Goal: Information Seeking & Learning: Find specific fact

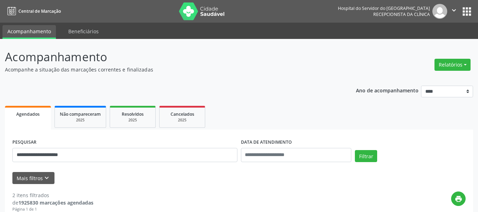
scroll to position [106, 0]
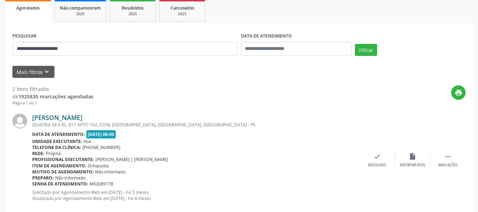
click at [82, 116] on link "[PERSON_NAME]" at bounding box center [57, 118] width 50 height 8
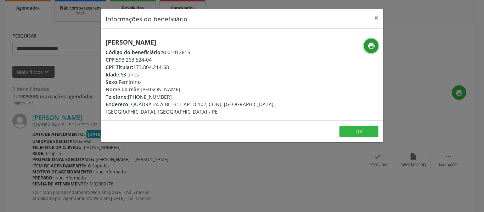
click at [366, 48] on button "print" at bounding box center [371, 46] width 15 height 15
click at [381, 16] on button "×" at bounding box center [376, 17] width 14 height 17
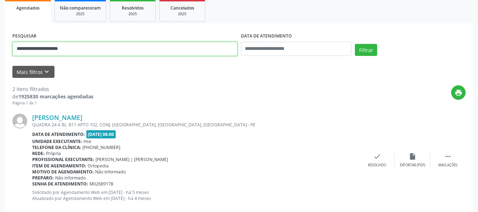
drag, startPoint x: 111, startPoint y: 51, endPoint x: 82, endPoint y: 63, distance: 31.1
click at [10, 61] on div "**********" at bounding box center [239, 176] width 468 height 306
click at [355, 44] on button "Filtrar" at bounding box center [366, 50] width 22 height 12
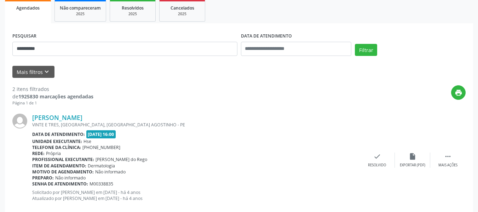
click at [53, 122] on div "VINTE E TRES, [GEOGRAPHIC_DATA], [GEOGRAPHIC_DATA] AGOSTINHO - PE" at bounding box center [195, 125] width 327 height 6
click at [57, 116] on link "[PERSON_NAME]" at bounding box center [57, 118] width 50 height 8
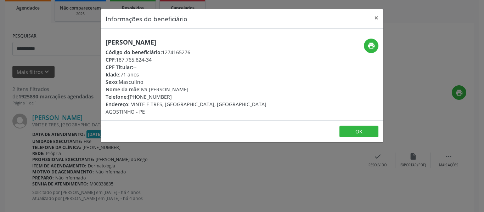
drag, startPoint x: 182, startPoint y: 46, endPoint x: 63, endPoint y: 46, distance: 118.2
click at [63, 46] on div "Informações do beneficiário × [PERSON_NAME] Código do beneficiário: 1274165276 …" at bounding box center [242, 106] width 484 height 212
copy h5 "[PERSON_NAME]"
drag, startPoint x: 153, startPoint y: 61, endPoint x: 117, endPoint y: 59, distance: 36.1
click at [117, 59] on div "CPF: 187.765.824-34" at bounding box center [194, 59] width 178 height 7
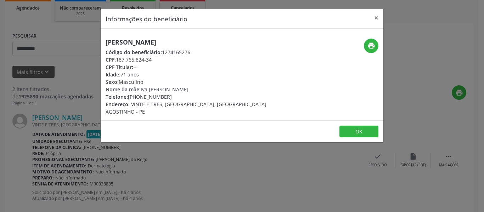
copy div "187.765.824-34"
drag, startPoint x: 171, startPoint y: 97, endPoint x: 140, endPoint y: 94, distance: 31.2
click at [140, 94] on div "Telefone: [PHONE_NUMBER]" at bounding box center [194, 96] width 178 height 7
copy div "98810-6563"
click at [367, 41] on button "print" at bounding box center [371, 46] width 15 height 15
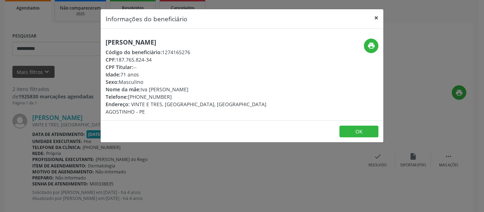
drag, startPoint x: 378, startPoint y: 19, endPoint x: 366, endPoint y: 19, distance: 12.0
click at [378, 19] on button "×" at bounding box center [376, 17] width 14 height 17
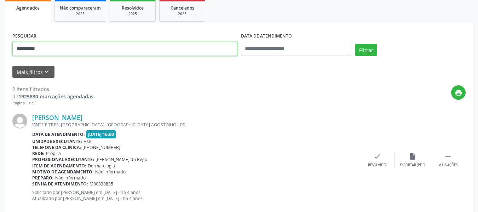
drag, startPoint x: 143, startPoint y: 45, endPoint x: 17, endPoint y: 55, distance: 126.4
click at [0, 51] on div "**********" at bounding box center [239, 131] width 478 height 396
type input "**********"
click at [355, 44] on button "Filtrar" at bounding box center [366, 50] width 22 height 12
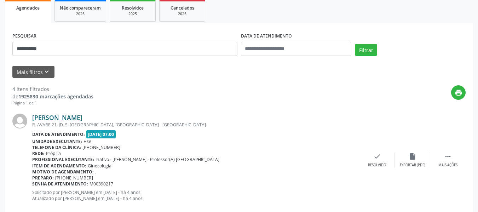
click at [69, 120] on link "[PERSON_NAME]" at bounding box center [57, 118] width 50 height 8
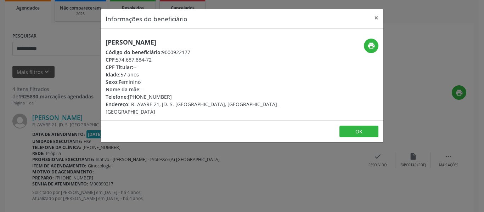
drag, startPoint x: 217, startPoint y: 41, endPoint x: 93, endPoint y: 39, distance: 123.9
click at [93, 39] on div "Informações do beneficiário × [PERSON_NAME] Código do beneficiário: 9000922177 …" at bounding box center [242, 106] width 484 height 212
copy h5 "[PERSON_NAME]"
drag, startPoint x: 164, startPoint y: 58, endPoint x: 117, endPoint y: 59, distance: 47.1
click at [117, 59] on div "CPF: 574.687.884-72" at bounding box center [194, 59] width 178 height 7
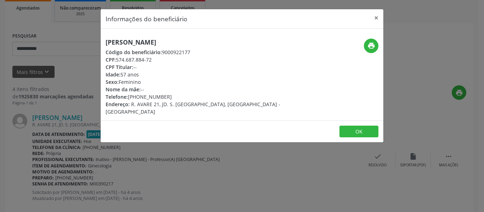
copy div "574.687.884-72"
drag, startPoint x: 170, startPoint y: 95, endPoint x: 140, endPoint y: 95, distance: 30.4
click at [140, 95] on div "Telefone: [PHONE_NUMBER]" at bounding box center [194, 96] width 178 height 7
copy div "98809-8591"
click at [367, 53] on div "print" at bounding box center [336, 77] width 94 height 77
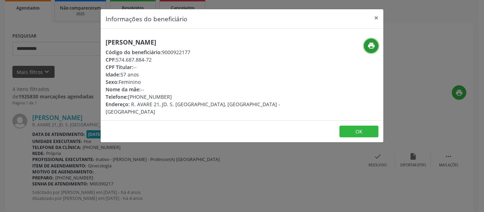
click at [366, 43] on button "print" at bounding box center [371, 46] width 15 height 15
